Goal: Transaction & Acquisition: Purchase product/service

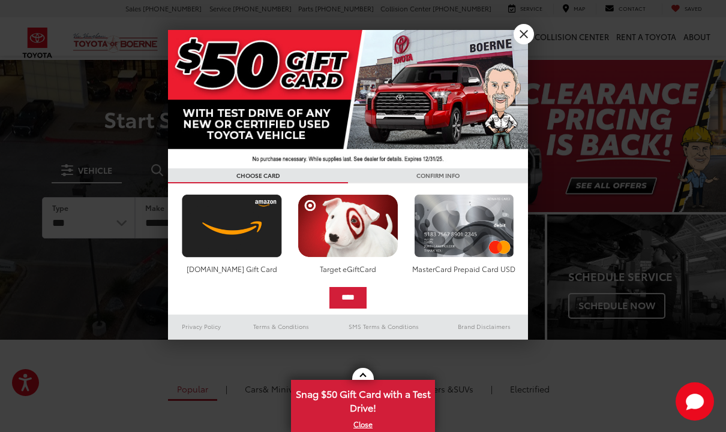
click at [526, 39] on link "X" at bounding box center [523, 34] width 20 height 20
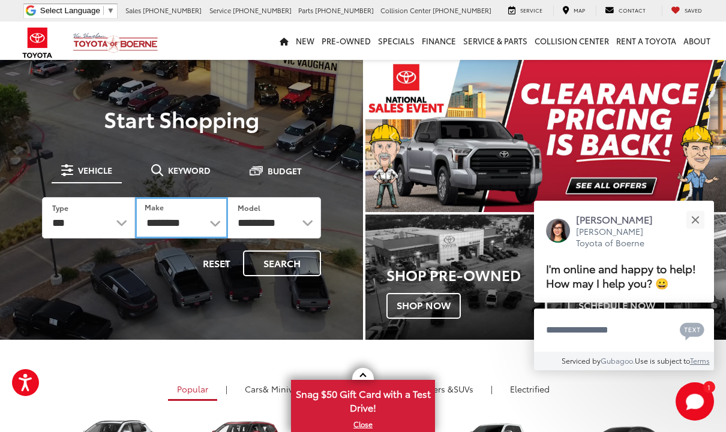
select select "******"
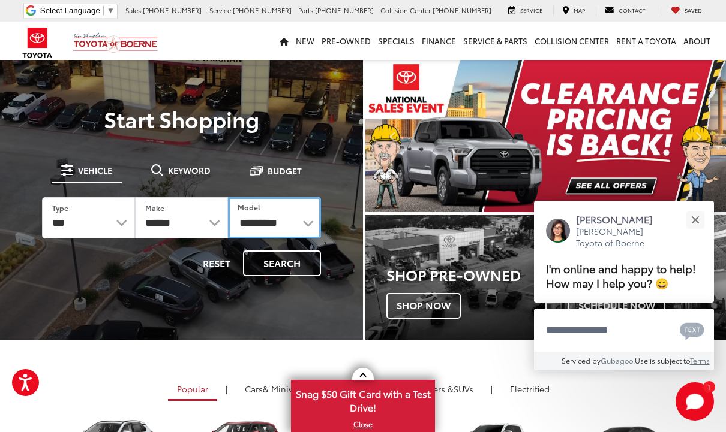
click at [298, 217] on select "**********" at bounding box center [274, 217] width 93 height 41
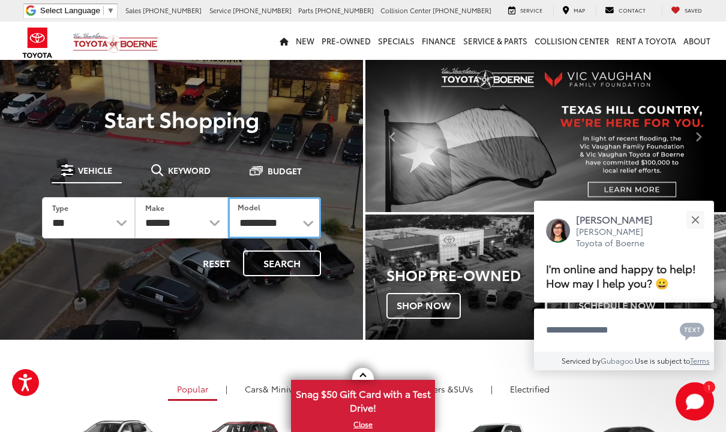
select select "**********"
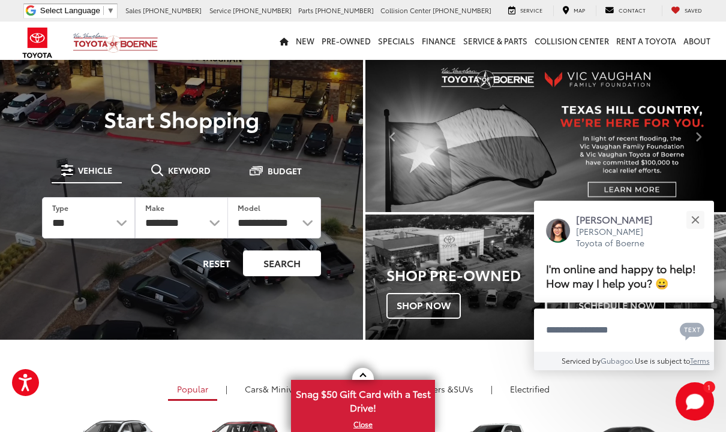
click at [287, 251] on button "Search" at bounding box center [282, 264] width 78 height 26
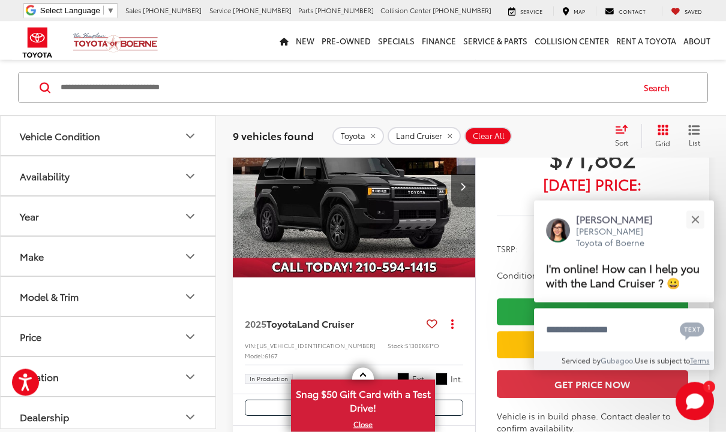
scroll to position [2378, 0]
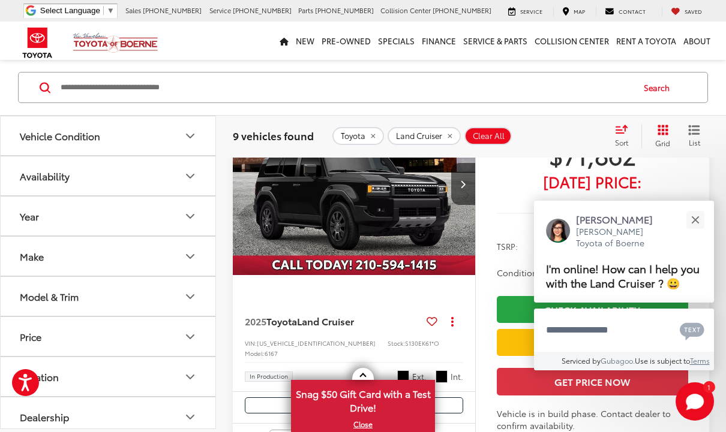
click at [83, 178] on button "Availability" at bounding box center [109, 176] width 216 height 39
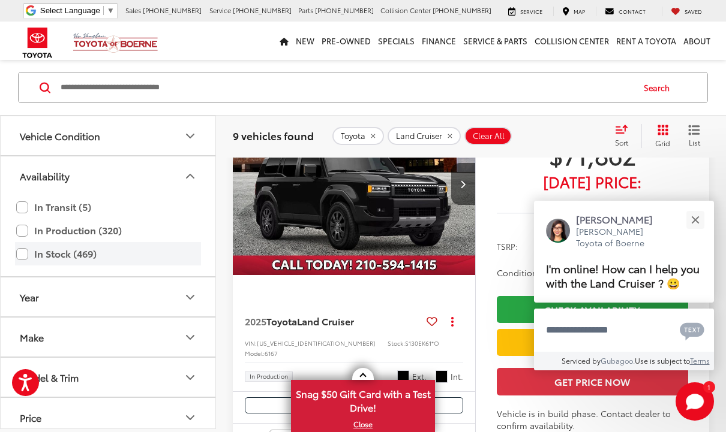
click at [23, 256] on label "In Stock (469)" at bounding box center [108, 254] width 184 height 21
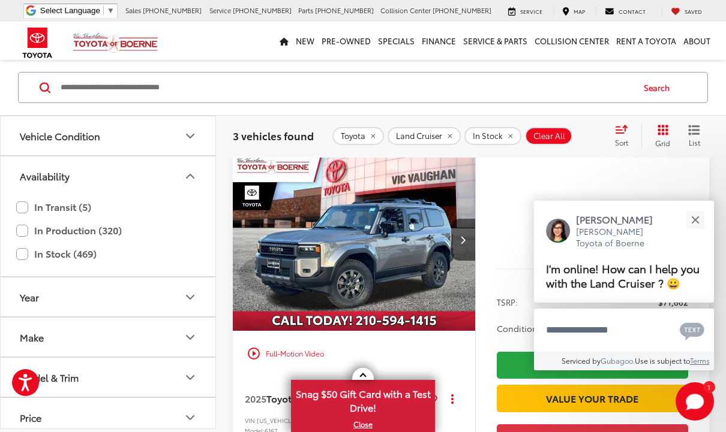
scroll to position [83, 0]
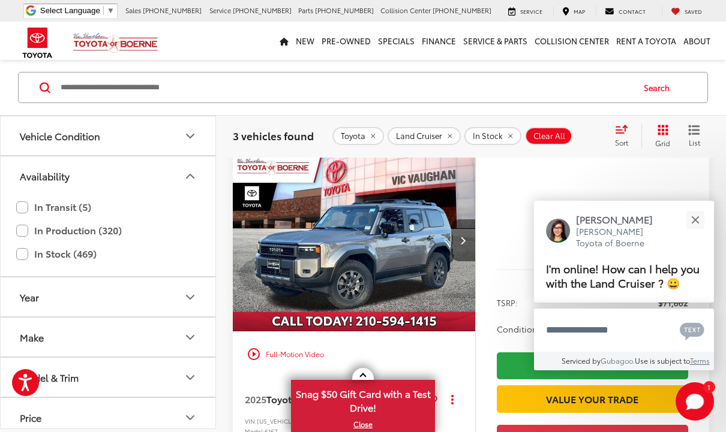
click at [463, 243] on icon "Next image" at bounding box center [462, 240] width 5 height 8
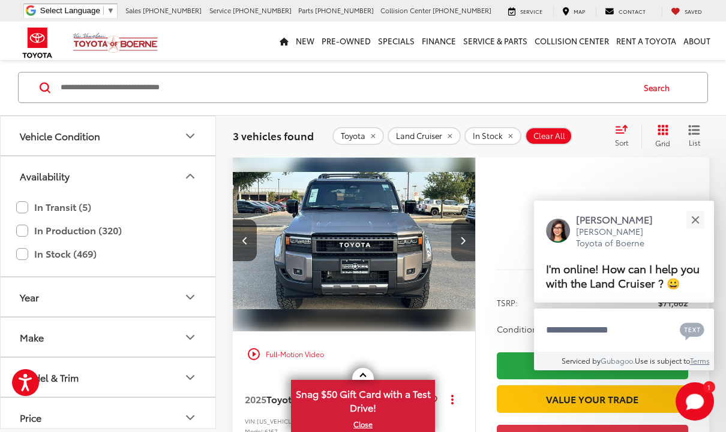
click at [463, 243] on icon "Next image" at bounding box center [462, 240] width 5 height 8
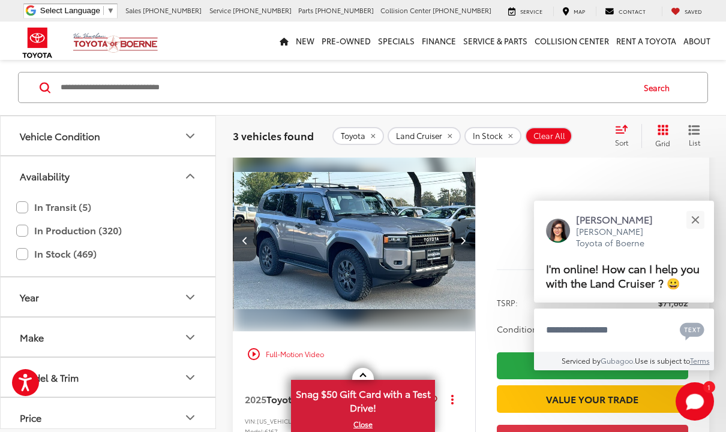
scroll to position [0, 488]
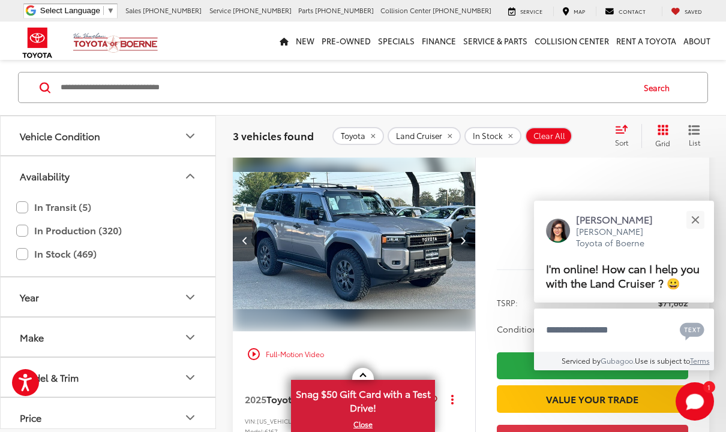
click at [463, 243] on icon "Next image" at bounding box center [462, 240] width 5 height 8
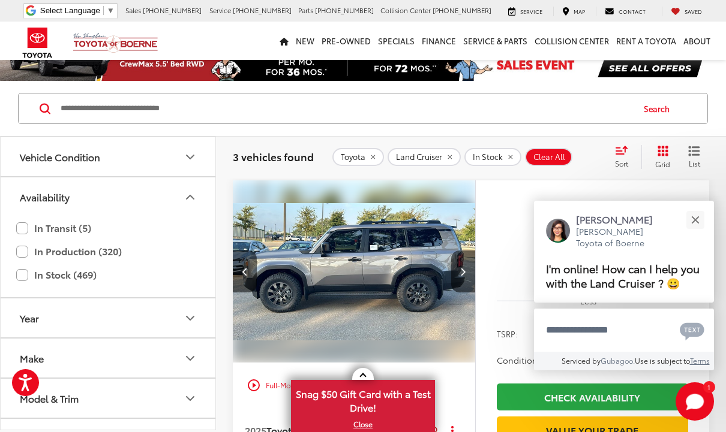
scroll to position [51, 0]
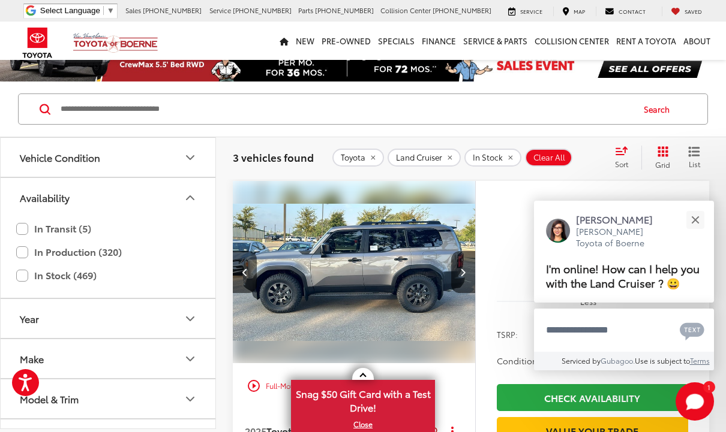
click at [498, 193] on div "Track Price $71,862 Today's Price: Less TSRP: $71,862 Conditional Toyota Offers…" at bounding box center [592, 376] width 234 height 390
click at [492, 243] on div "Track Price $71,862 Today's Price: Less TSRP: $71,862 Conditional Toyota Offers…" at bounding box center [592, 376] width 234 height 390
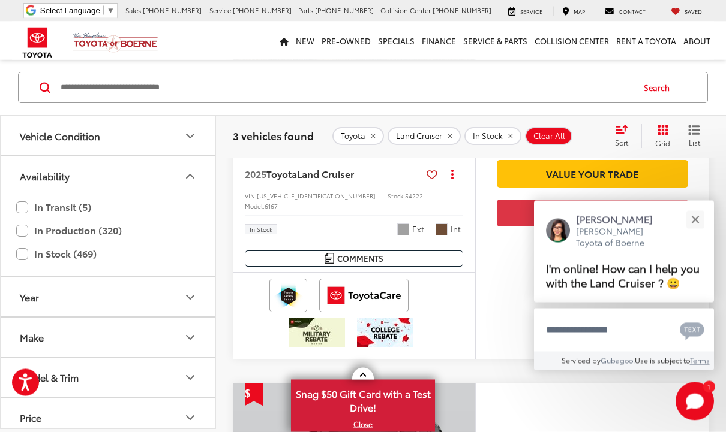
scroll to position [310, 0]
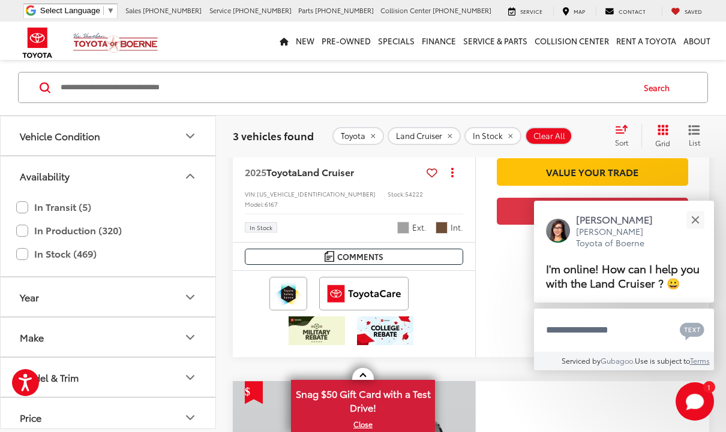
click at [293, 194] on span "JTEABFAJXSK046267" at bounding box center [316, 194] width 119 height 9
copy div "JTEABFAJXSK046267"
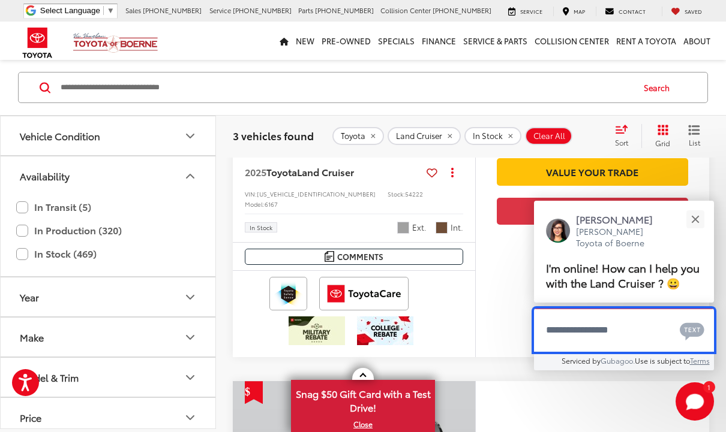
click at [619, 352] on textarea "Type your message" at bounding box center [624, 330] width 180 height 43
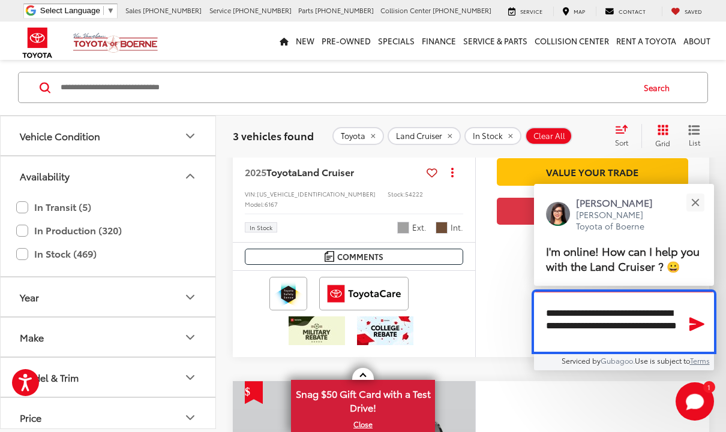
paste textarea "**********"
type textarea "**********"
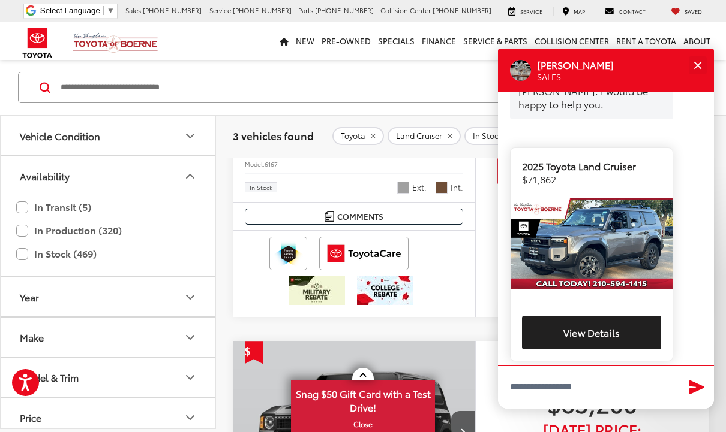
scroll to position [390, 0]
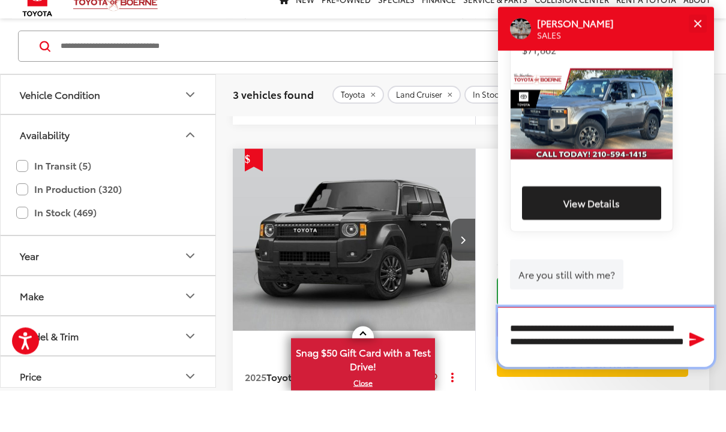
scroll to position [455, 0]
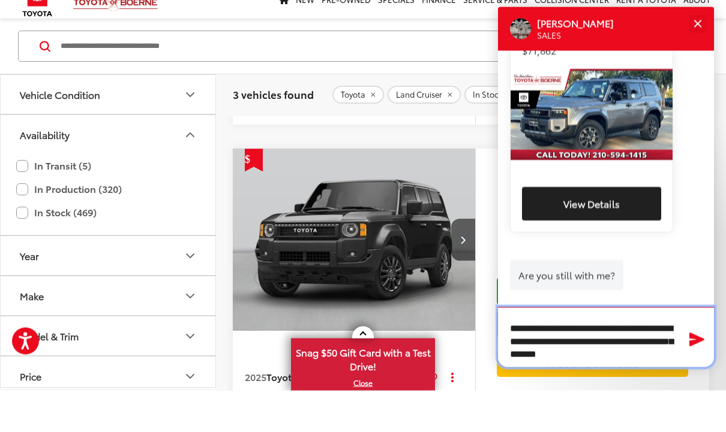
type textarea "**********"
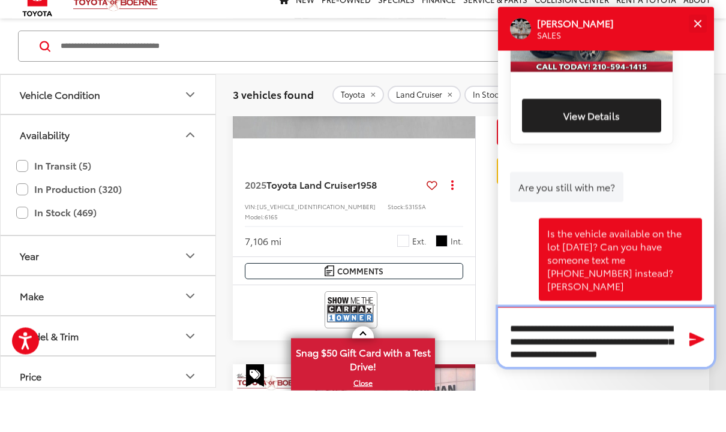
scroll to position [6, 0]
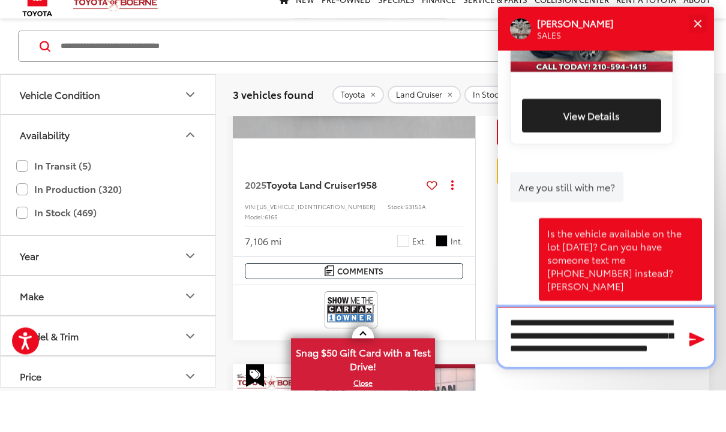
type textarea "**********"
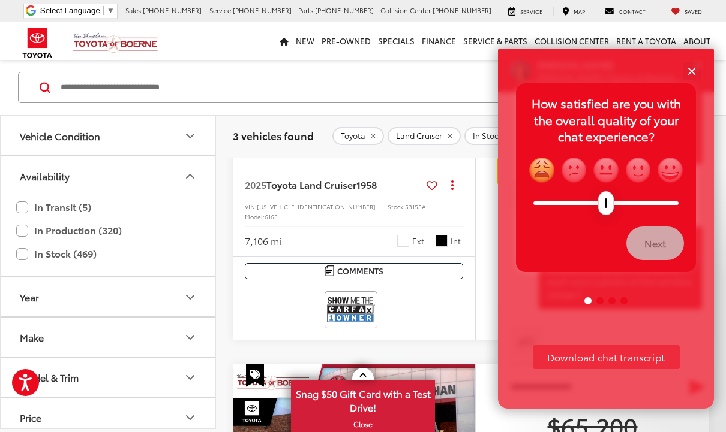
scroll to position [722, 0]
click at [692, 73] on button "Close" at bounding box center [691, 71] width 26 height 26
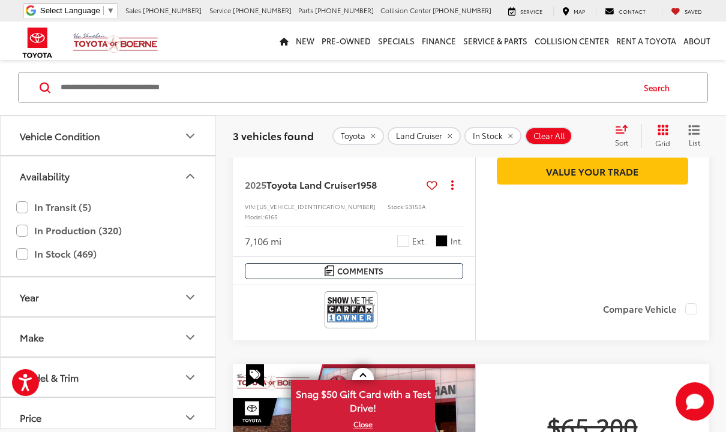
click at [692, 410] on icon "Start Chat" at bounding box center [694, 402] width 38 height 38
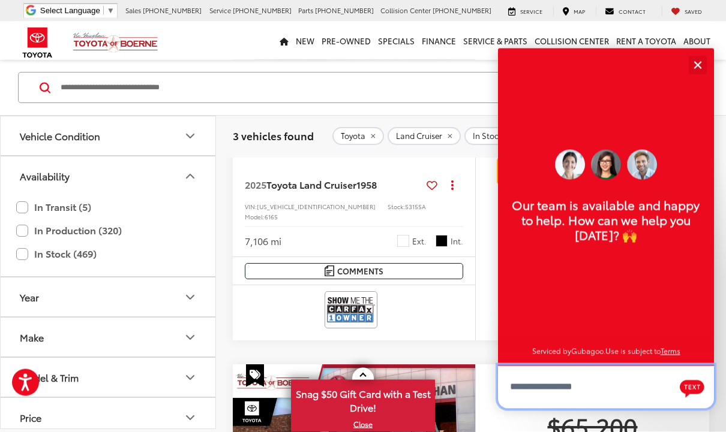
scroll to position [14, 0]
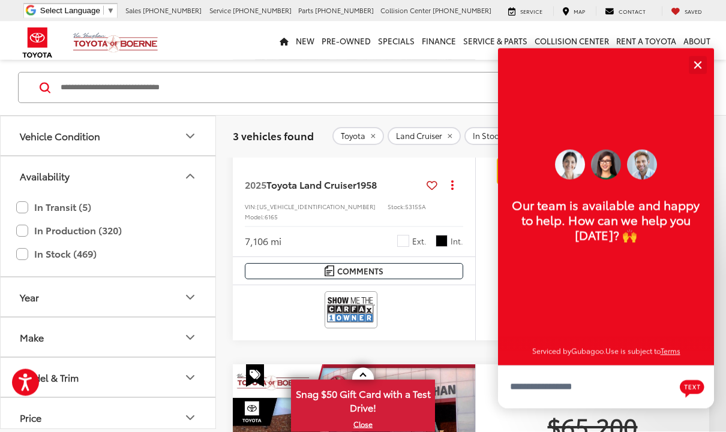
click at [697, 69] on button "Close" at bounding box center [697, 65] width 26 height 26
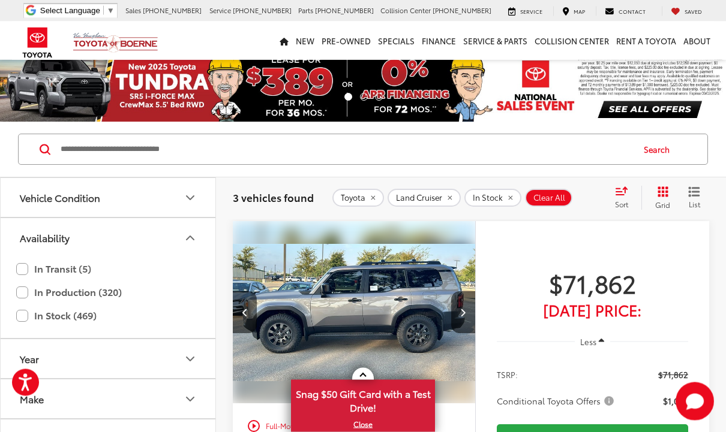
scroll to position [24, 0]
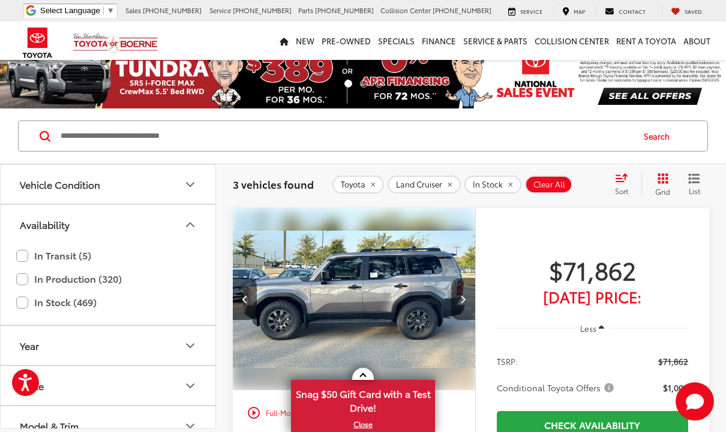
click at [462, 301] on icon "Next image" at bounding box center [462, 299] width 5 height 8
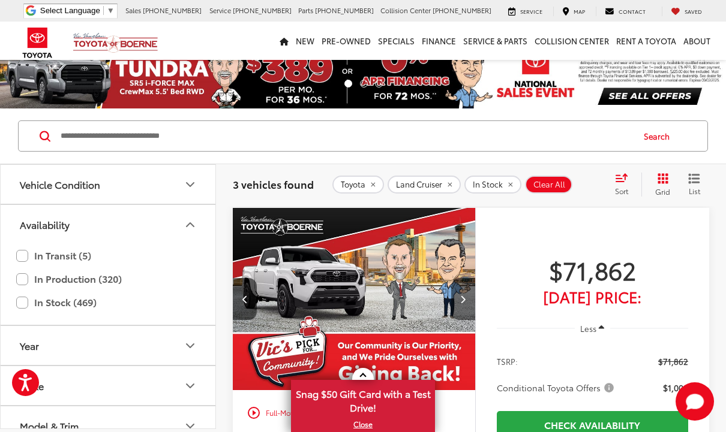
click at [462, 301] on icon "Next image" at bounding box center [462, 299] width 5 height 8
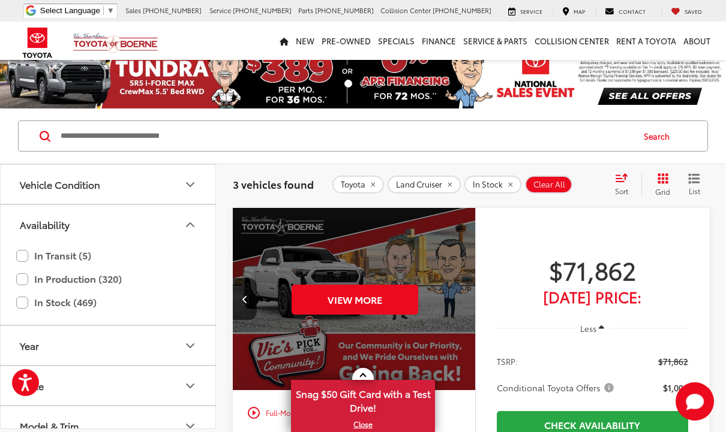
scroll to position [0, 1221]
click at [462, 301] on div "View More" at bounding box center [354, 299] width 244 height 183
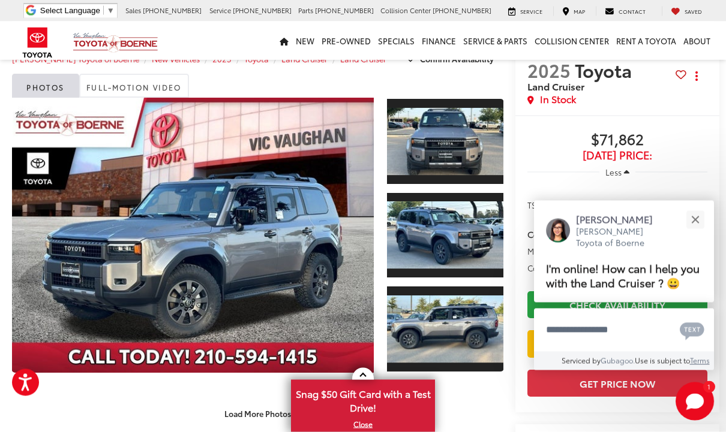
scroll to position [34, 0]
